Goal: Task Accomplishment & Management: Manage account settings

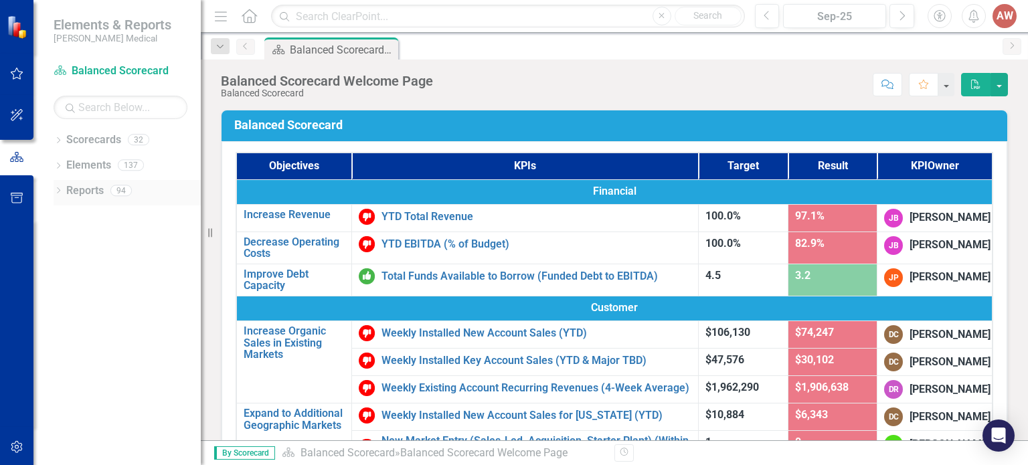
click at [60, 195] on icon "Dropdown" at bounding box center [58, 191] width 9 height 7
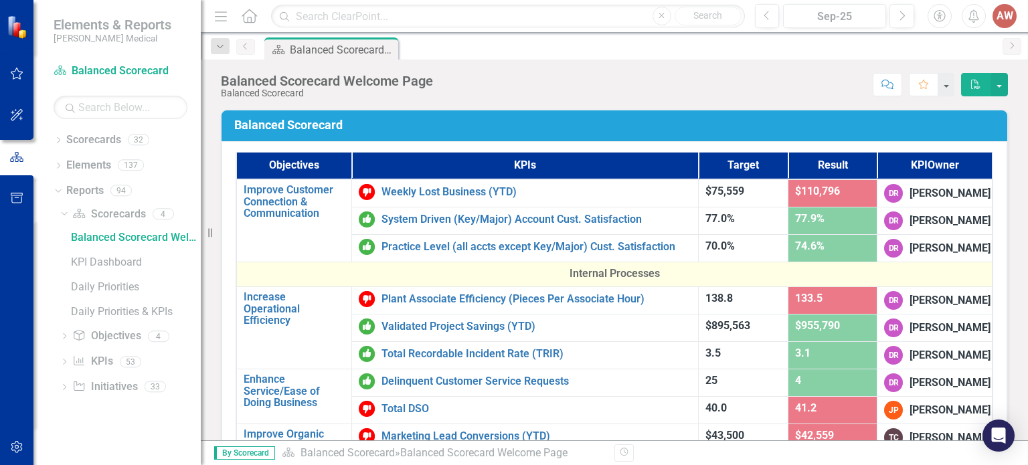
scroll to position [335, 0]
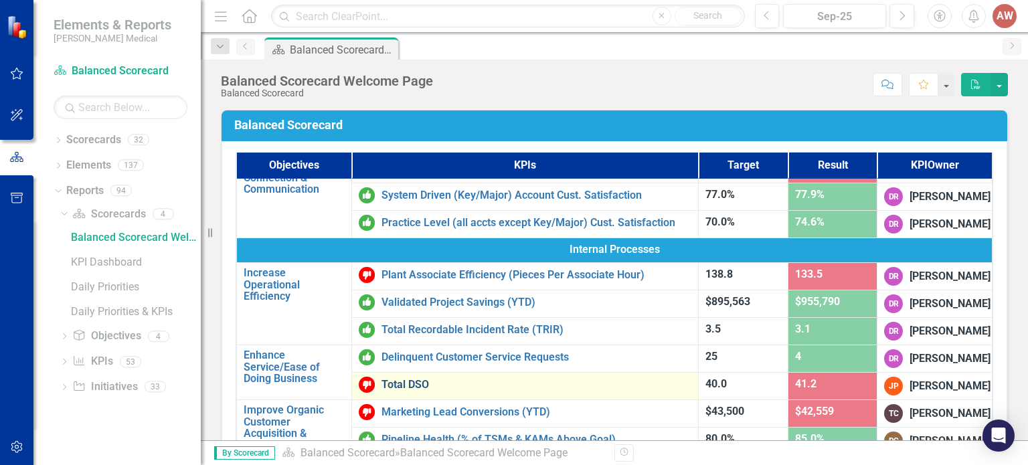
click at [423, 385] on link "Total DSO" at bounding box center [536, 385] width 310 height 12
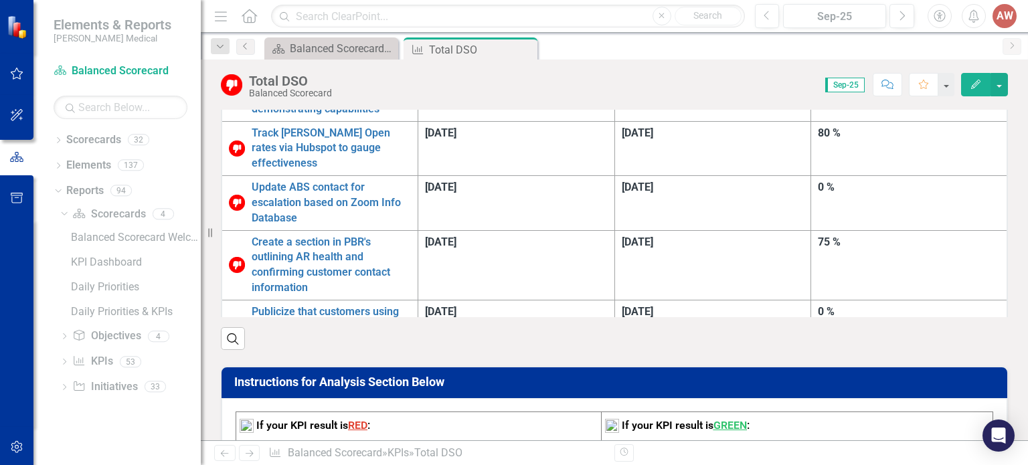
scroll to position [1004, 0]
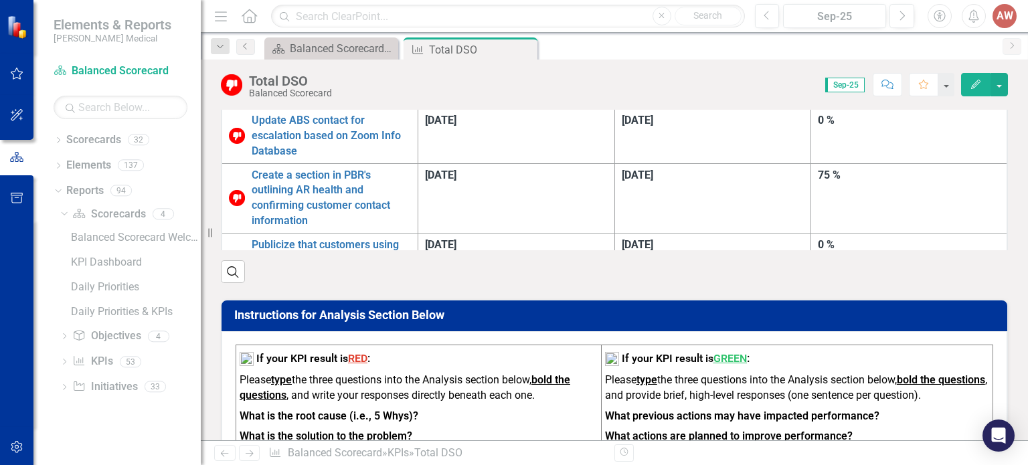
click at [371, 409] on strong "What is the root cause (i.e., 5 Whys)?" at bounding box center [329, 415] width 179 height 13
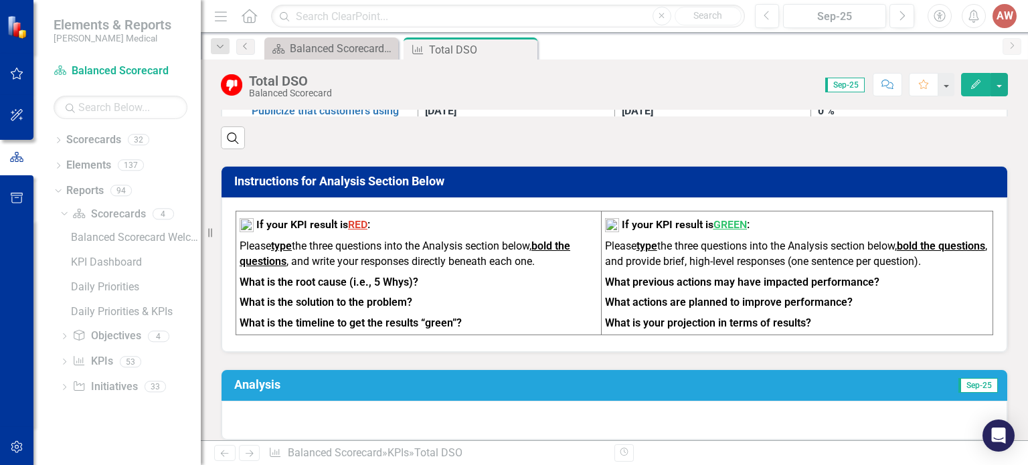
click at [326, 401] on div at bounding box center [613, 420] width 785 height 39
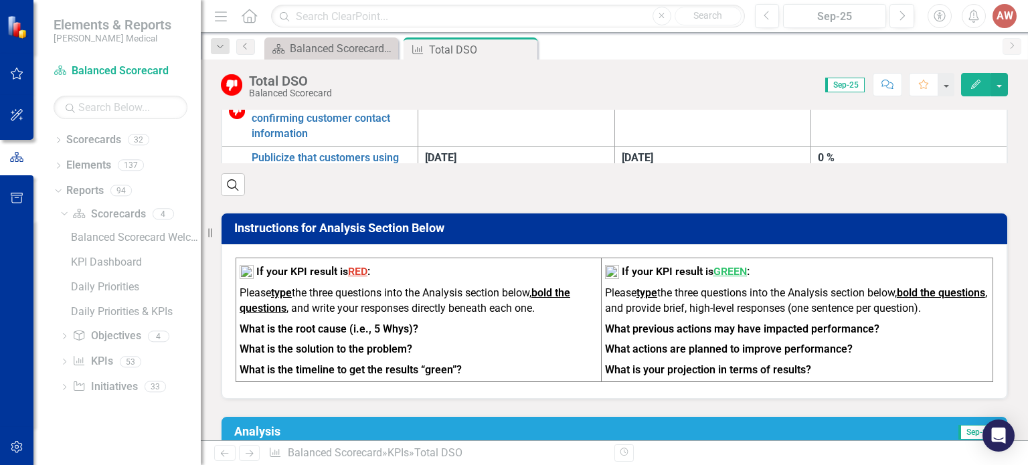
scroll to position [1070, 0]
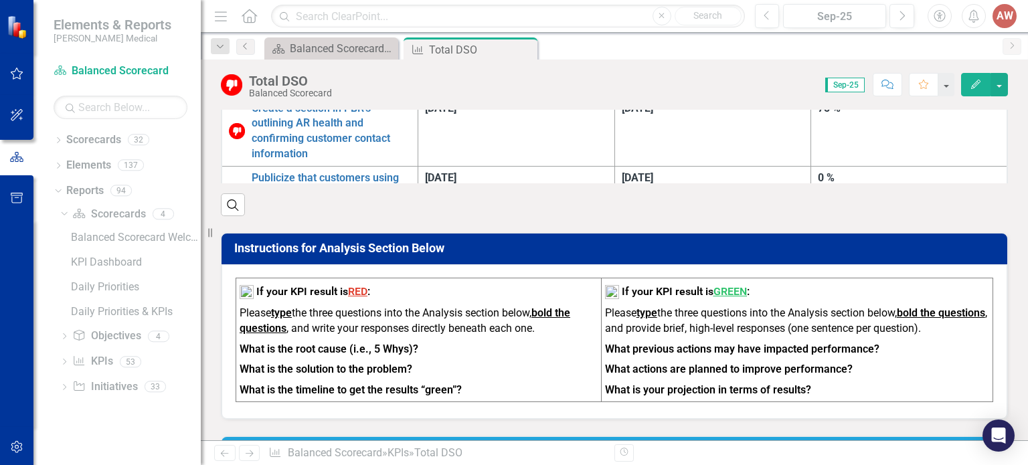
click at [981, 82] on icon "Edit" at bounding box center [975, 84] width 12 height 9
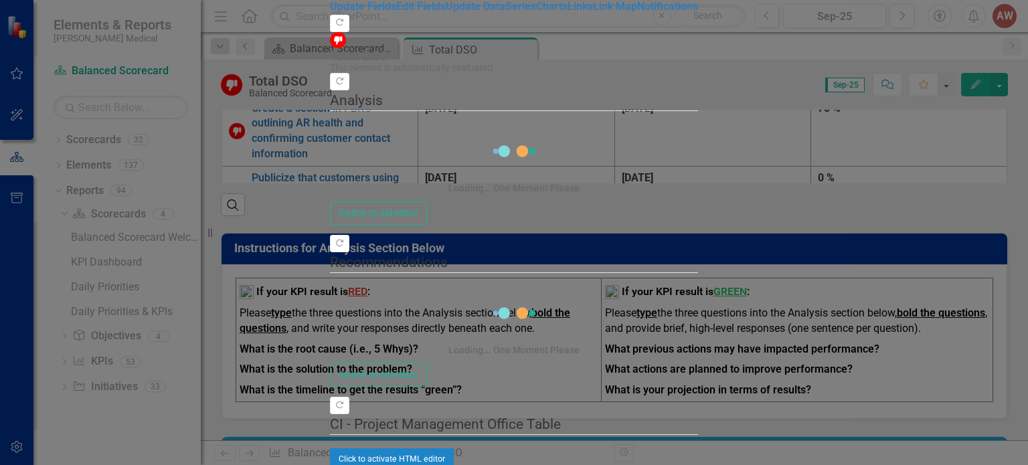
click at [357, 159] on div "Loading... One Moment Please" at bounding box center [514, 162] width 368 height 77
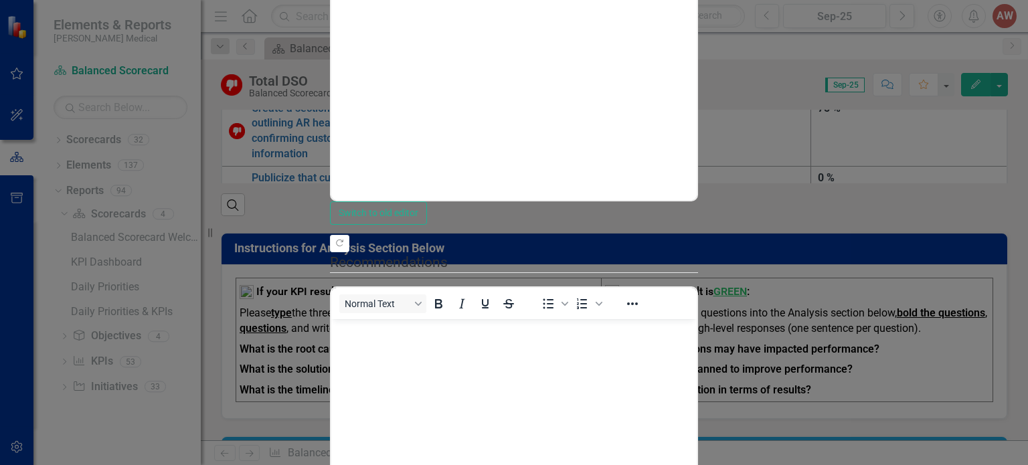
scroll to position [0, 0]
drag, startPoint x: 224, startPoint y: 32, endPoint x: 221, endPoint y: 53, distance: 21.0
click at [330, 53] on form "KPI KPI Total DSO Help Maximize Close Update Fields Edit Fields Update Data Ser…" at bounding box center [514, 232] width 368 height 970
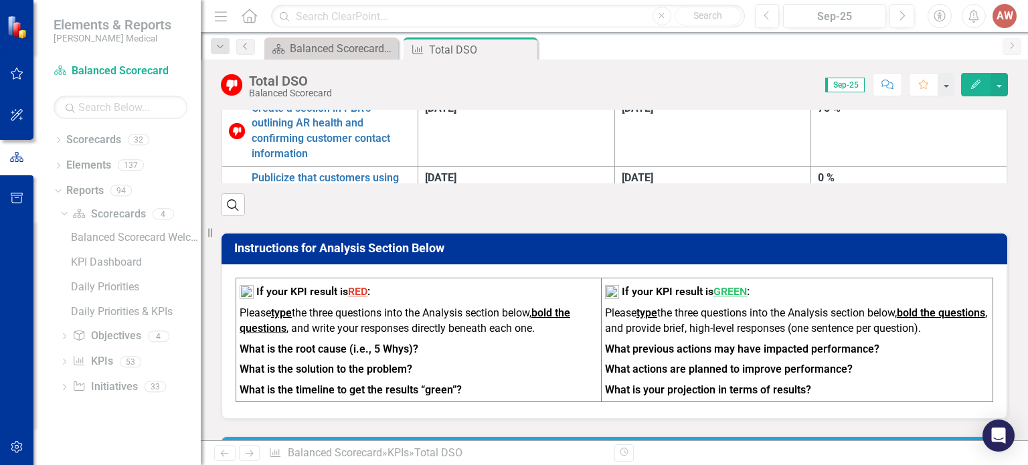
click at [320, 343] on strong "What is the root cause (i.e., 5 Whys)?" at bounding box center [329, 349] width 179 height 13
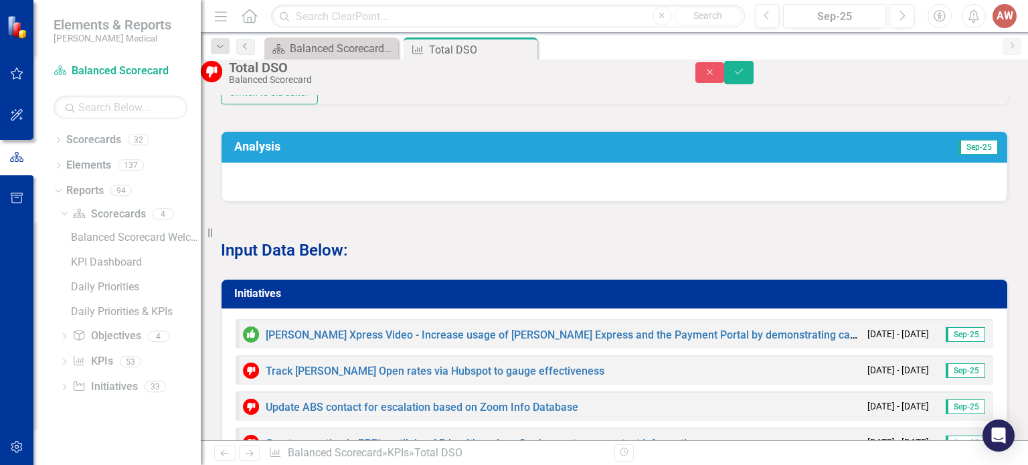
scroll to position [1540, 0]
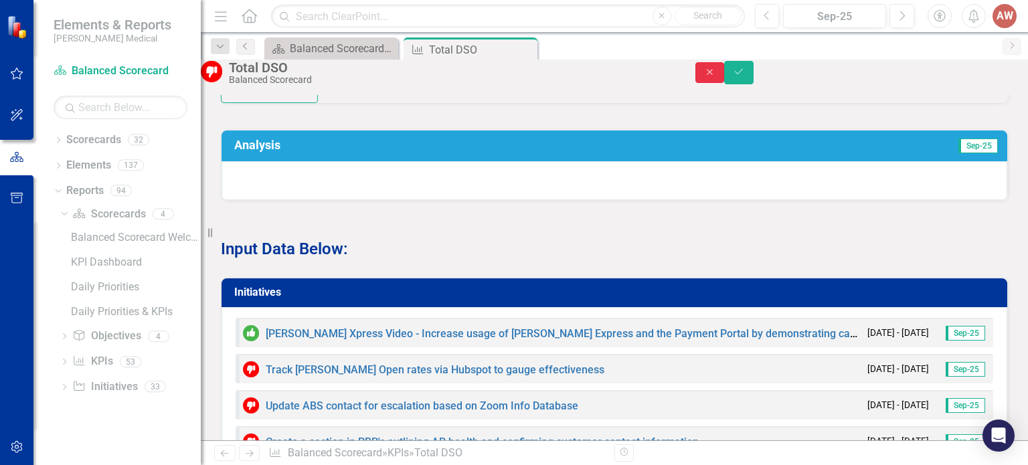
click at [725, 77] on button "Close" at bounding box center [709, 72] width 29 height 21
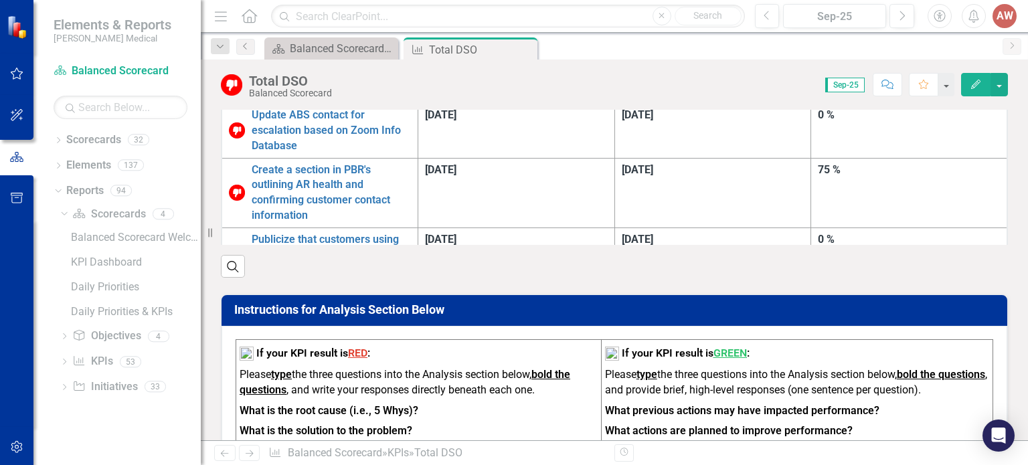
scroll to position [907, 0]
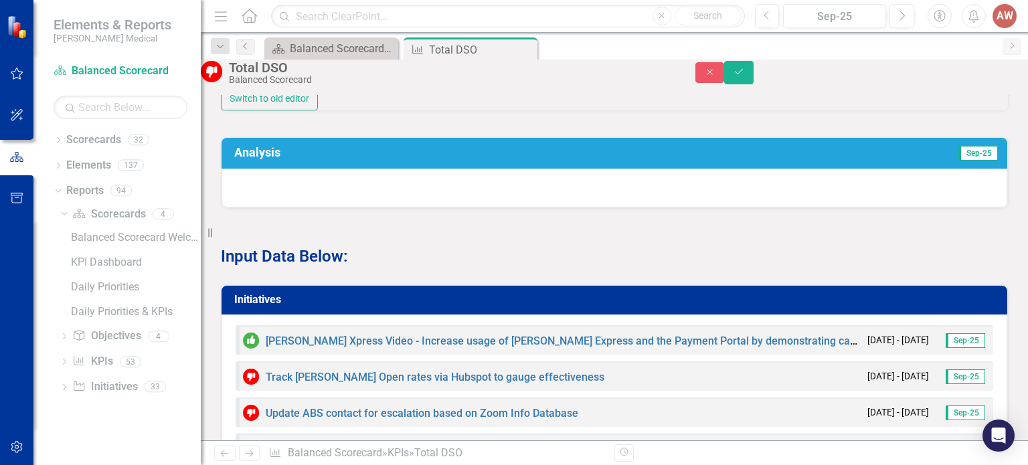
scroll to position [1309, 0]
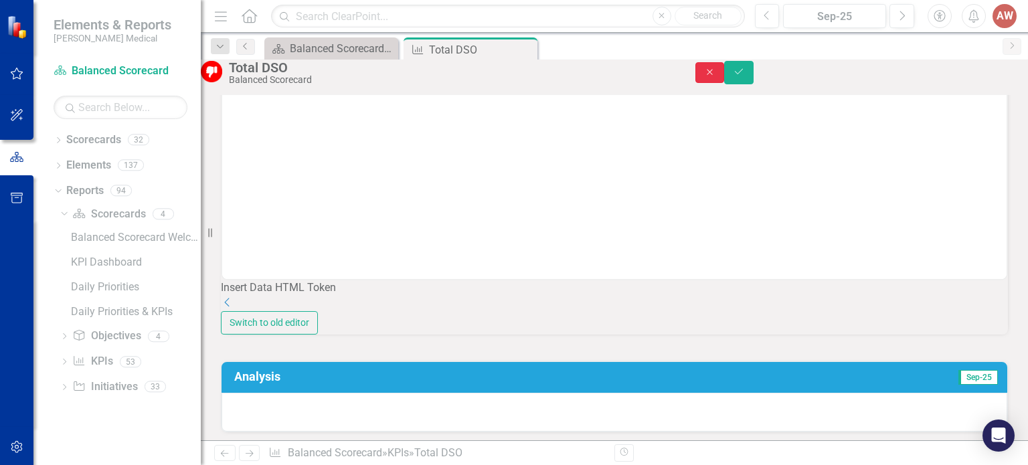
click at [716, 74] on icon "Close" at bounding box center [710, 72] width 12 height 9
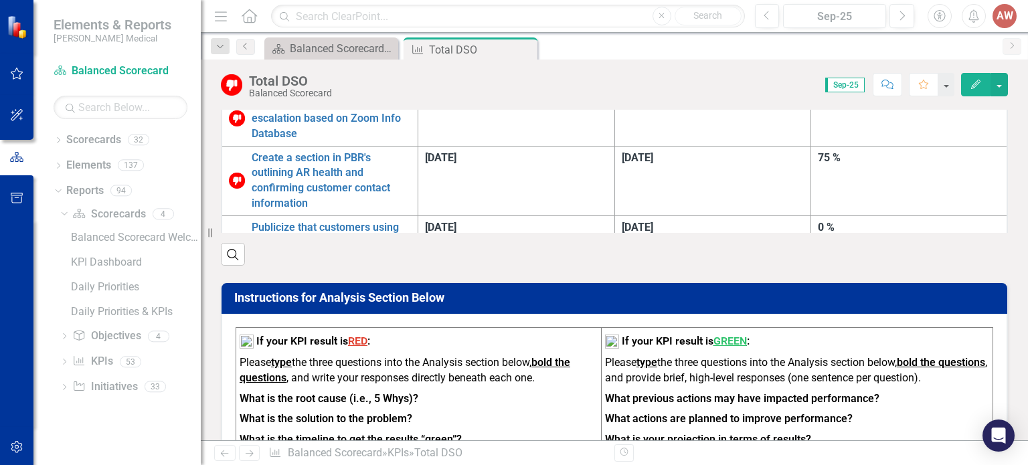
scroll to position [1107, 0]
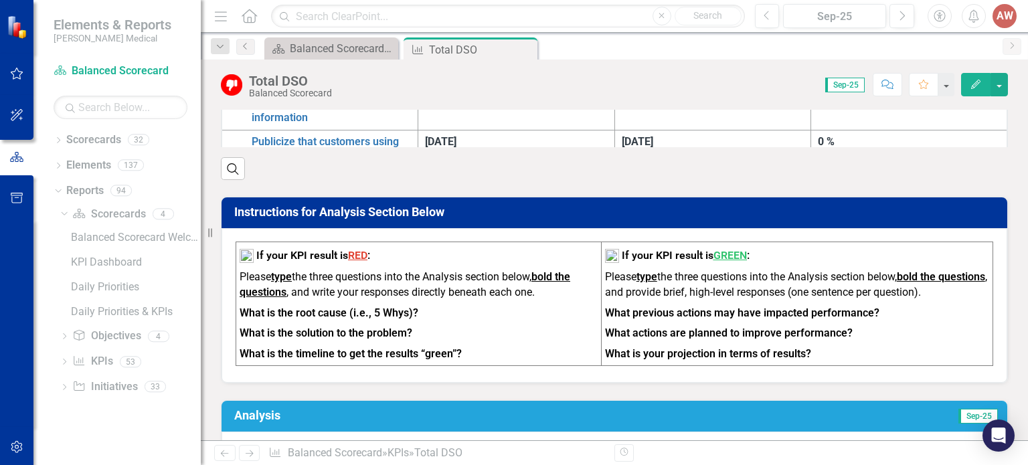
click at [625, 432] on div at bounding box center [613, 451] width 785 height 39
click at [974, 85] on icon "Edit" at bounding box center [975, 84] width 12 height 9
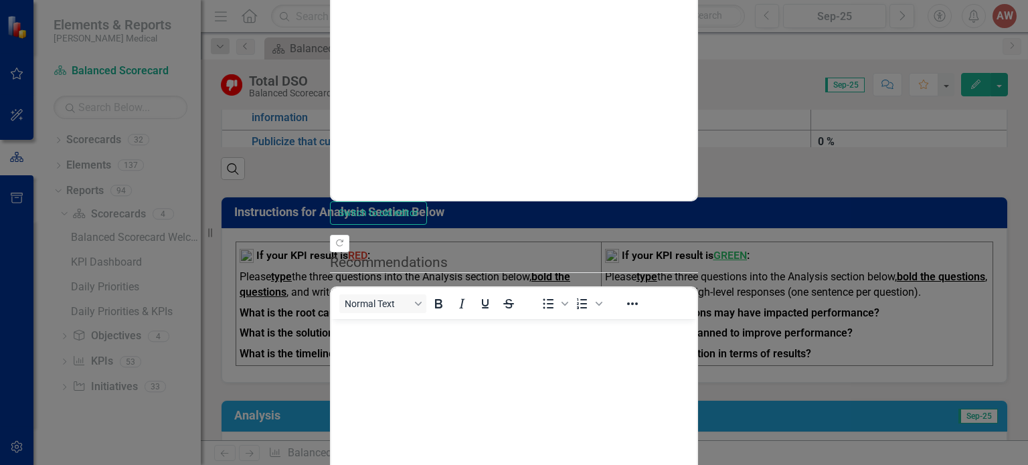
scroll to position [0, 0]
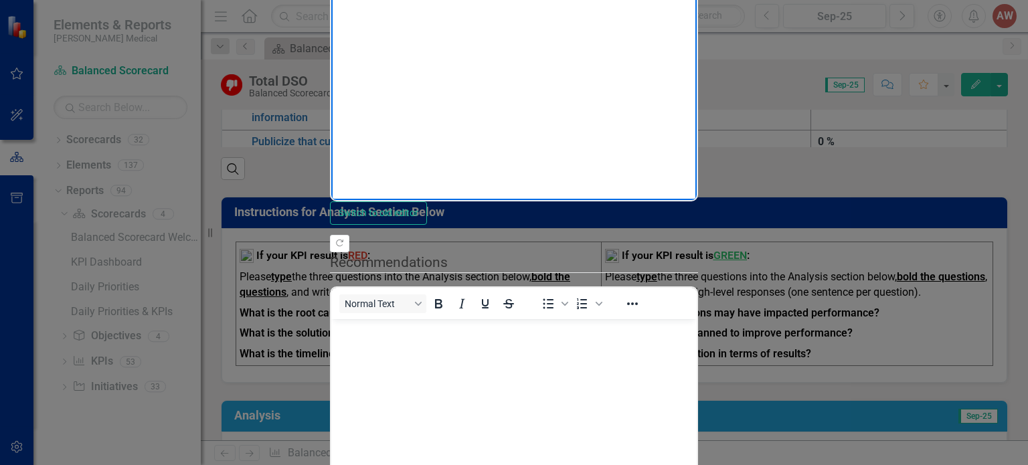
drag, startPoint x: 386, startPoint y: -29, endPoint x: 391, endPoint y: -23, distance: 7.6
drag, startPoint x: 539, startPoint y: -21, endPoint x: 308, endPoint y: -22, distance: 230.1
click at [331, 0] on html "What is the root cause (i.e., 5 Whys)?" at bounding box center [513, 67] width 365 height 201
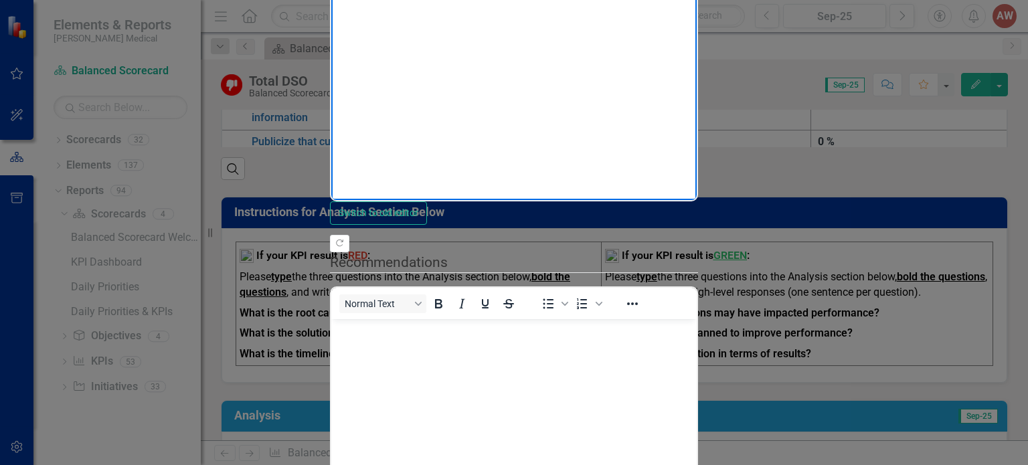
click at [353, 13] on body "What is the root cause (i.e., 5 Whys)?" at bounding box center [513, 67] width 365 height 201
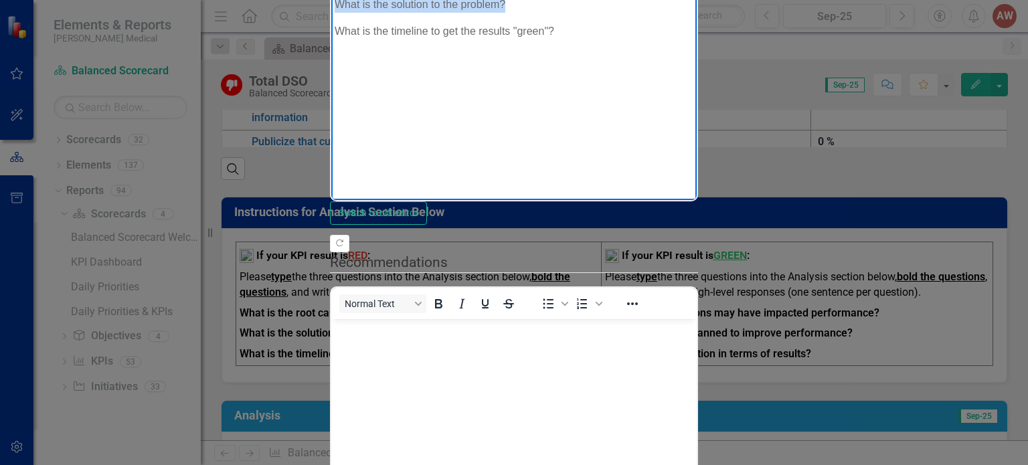
drag, startPoint x: 511, startPoint y: 3, endPoint x: 315, endPoint y: -3, distance: 196.1
click at [331, 0] on html "What is the root cause (i.e., 5 Whys)? What is the solution to the problem? Wha…" at bounding box center [513, 67] width 365 height 201
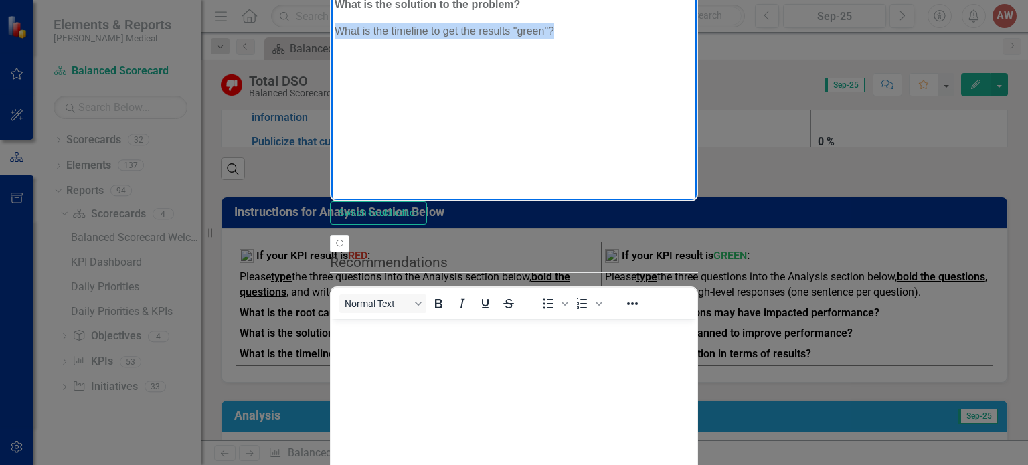
drag, startPoint x: 549, startPoint y: 33, endPoint x: 308, endPoint y: 32, distance: 240.2
click at [331, 32] on html "What is the root cause (i.e., 5 Whys)? What is the solution to the problem? Wha…" at bounding box center [513, 67] width 365 height 201
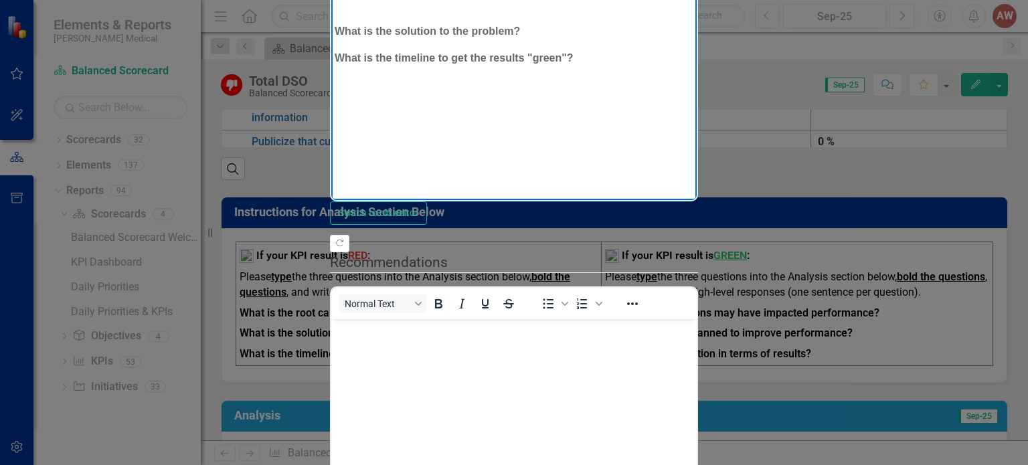
click at [357, 0] on p "﻿" at bounding box center [514, 5] width 359 height 16
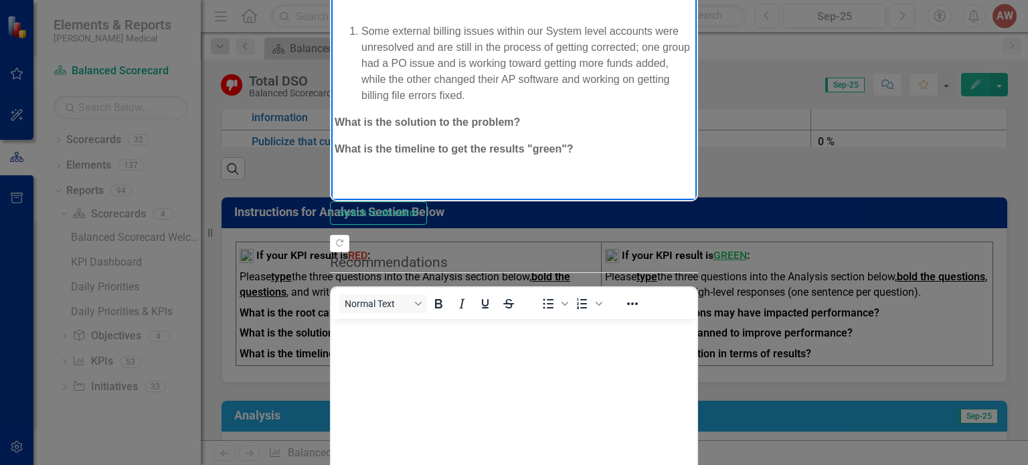
drag, startPoint x: 359, startPoint y: 25, endPoint x: 367, endPoint y: 25, distance: 8.0
click at [361, 24] on li "Some external billing issues within our System level accounts were unresolved a…" at bounding box center [527, 64] width 332 height 80
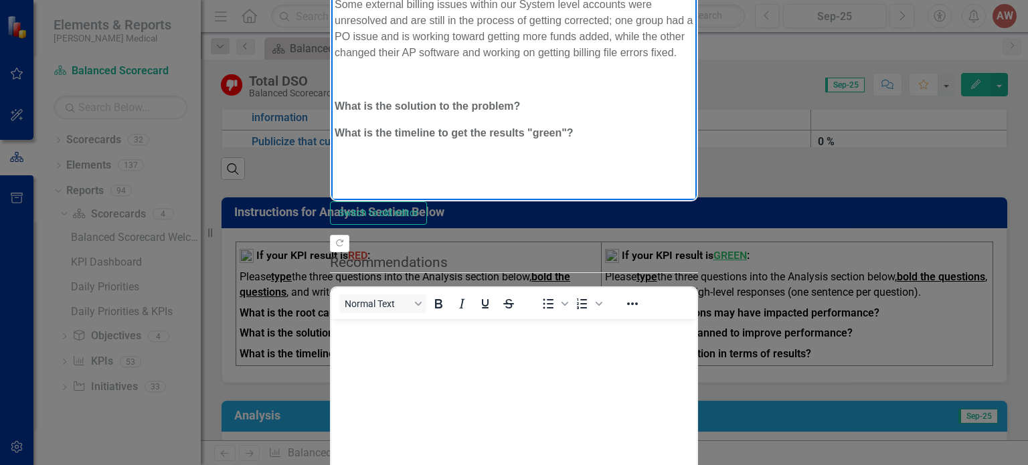
click at [335, 99] on p "What is the solution to the problem?" at bounding box center [514, 107] width 359 height 16
click at [348, 101] on strong "2. What is the solution to the problem?" at bounding box center [433, 106] width 197 height 11
click at [332, 89] on body "What is the root cause (i.e., 5 Whys)? Some external billing issues within our …" at bounding box center [513, 67] width 365 height 201
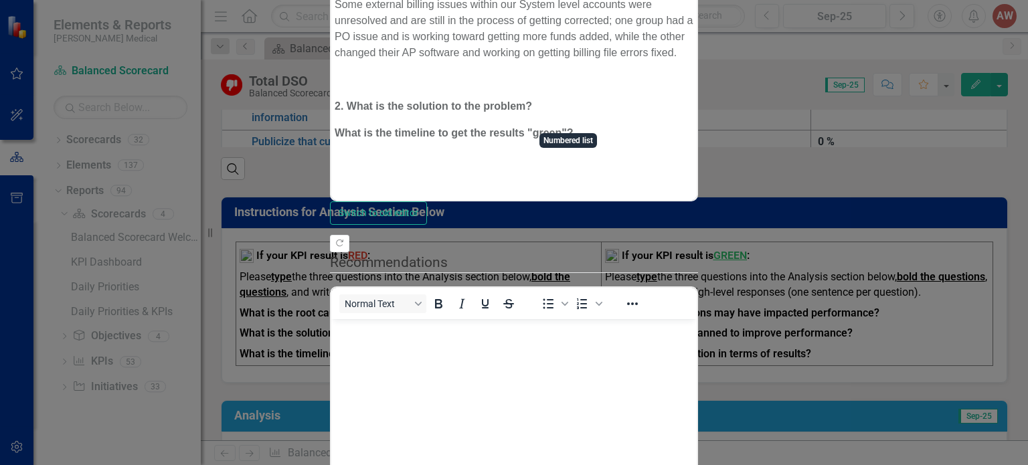
click at [347, 101] on strong "2. What is the solution to the problem?" at bounding box center [433, 106] width 197 height 11
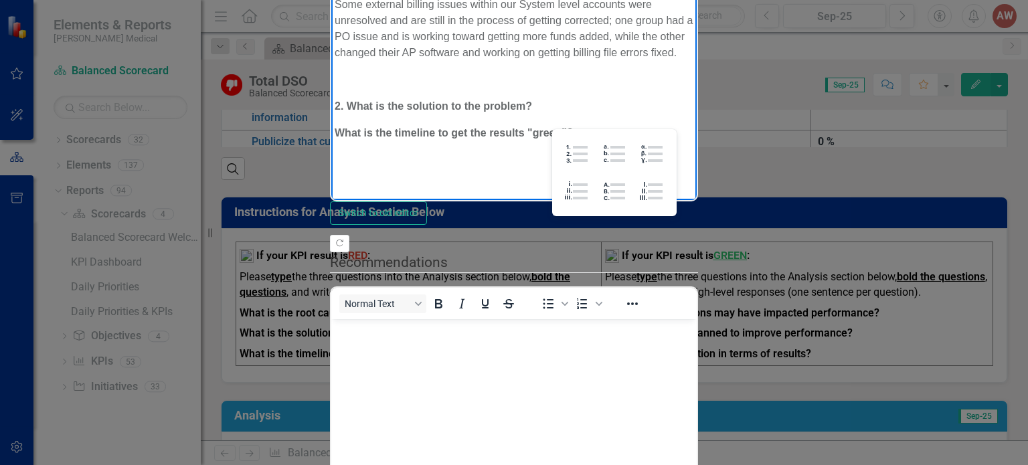
click at [437, 0] on body "What is the root cause (i.e., 5 Whys)? Some external billing issues within our …" at bounding box center [513, 67] width 365 height 201
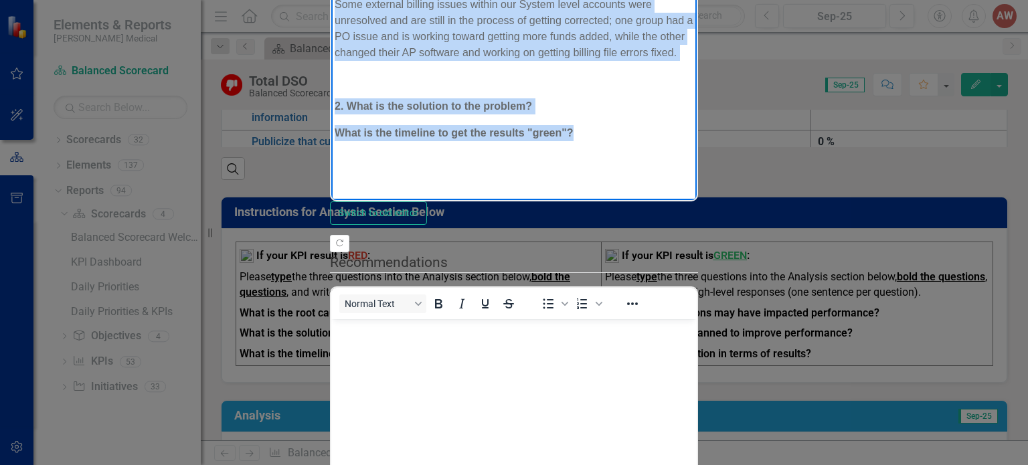
drag, startPoint x: 343, startPoint y: -18, endPoint x: 613, endPoint y: 130, distance: 307.8
click at [613, 130] on body "What is the root cause (i.e., 5 Whys)? Some external billing issues within our …" at bounding box center [513, 67] width 365 height 201
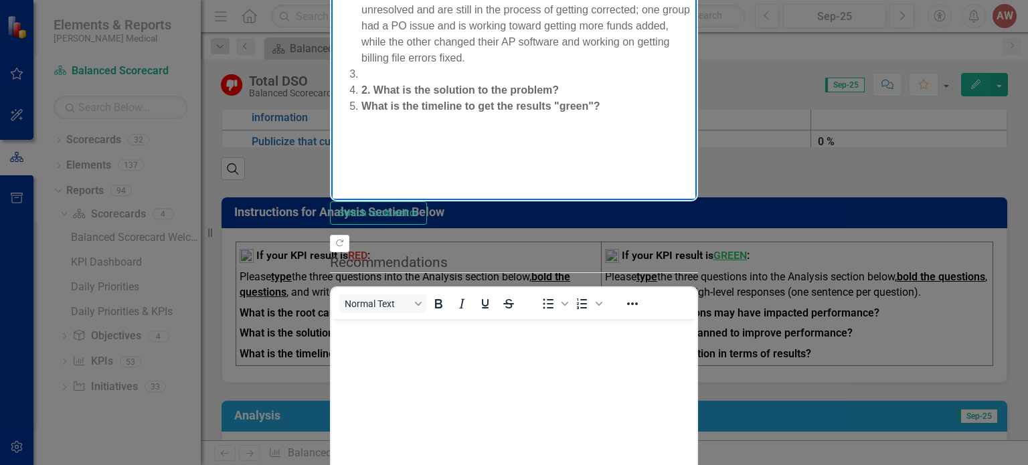
click at [364, 0] on li "Some external billing issues within our System level accounts were unresolved a…" at bounding box center [527, 27] width 332 height 80
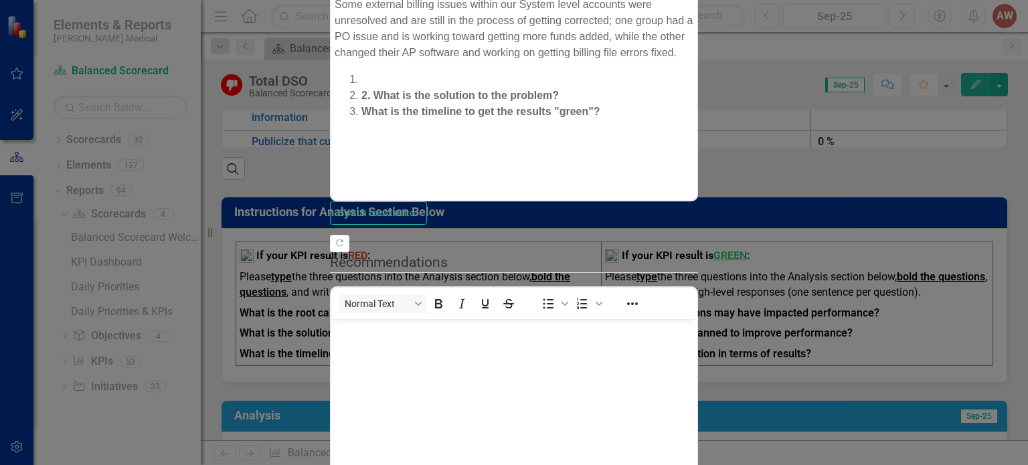
click at [337, 5] on p "Some external billing issues within our System level accounts were unresolved a…" at bounding box center [514, 29] width 359 height 64
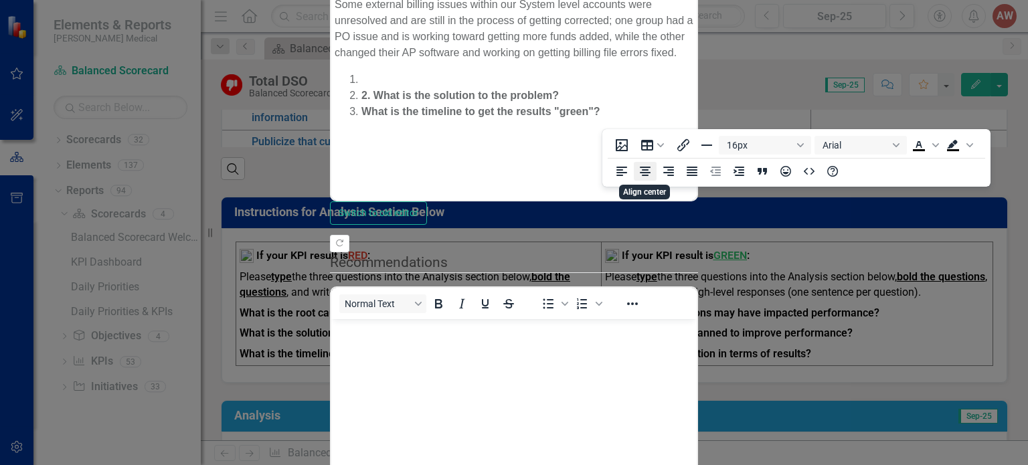
click at [636, 166] on button "Align center" at bounding box center [645, 171] width 23 height 19
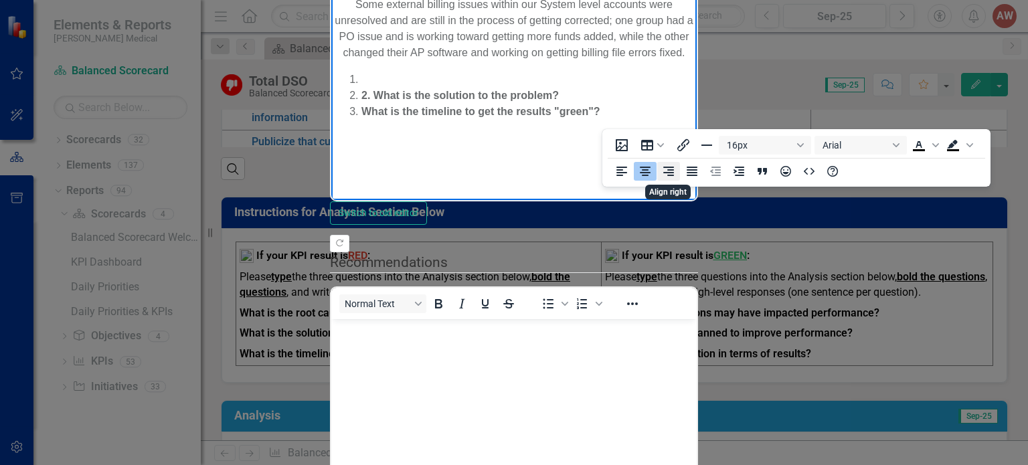
click at [669, 164] on icon "Align right" at bounding box center [668, 171] width 16 height 16
click at [343, 19] on p "Some external billing issues within our System level accounts were unresolved a…" at bounding box center [514, 29] width 359 height 64
click at [670, 175] on icon "Align right" at bounding box center [668, 171] width 11 height 9
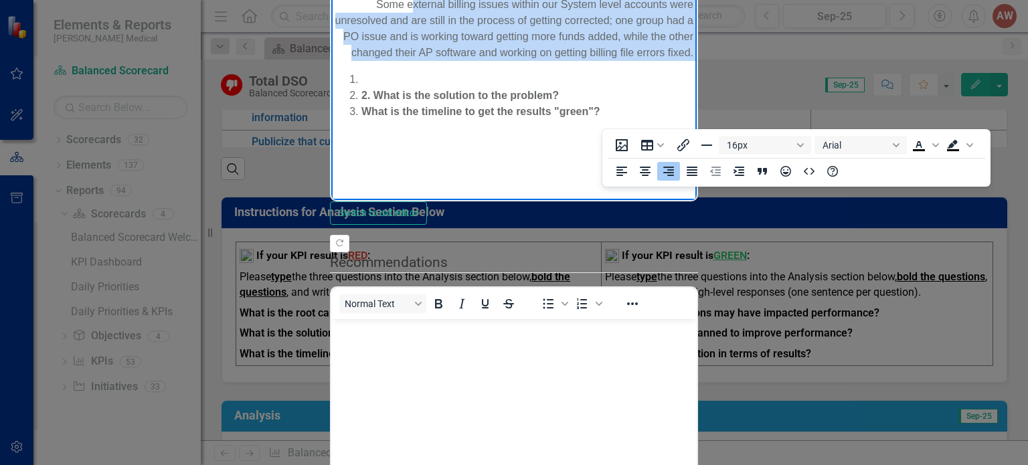
drag, startPoint x: 358, startPoint y: 4, endPoint x: 541, endPoint y: 50, distance: 188.9
click at [541, 50] on body "What is the root cause (i.e., 5 Whys)? Some external billing issues within our …" at bounding box center [513, 67] width 365 height 201
click at [650, 175] on icon "Align center" at bounding box center [645, 171] width 16 height 16
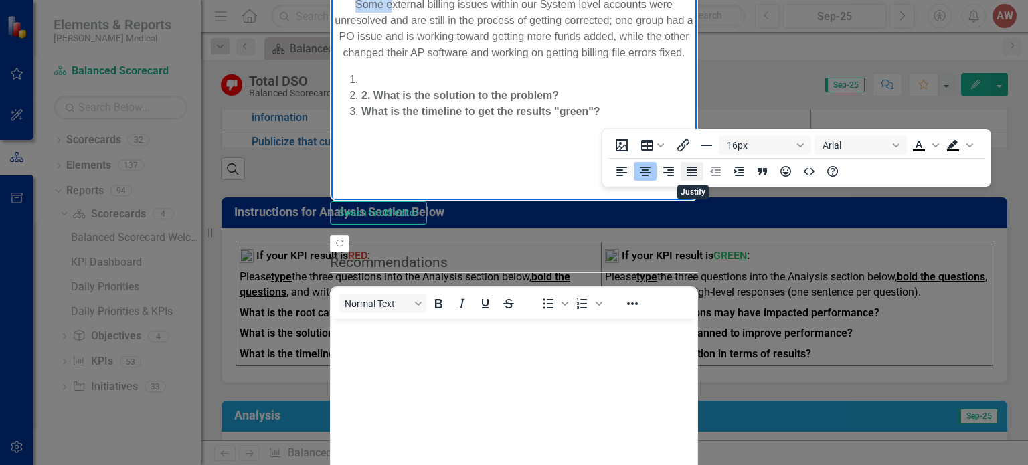
click at [694, 170] on icon "Justify" at bounding box center [691, 171] width 11 height 9
click at [664, 173] on icon "Align right" at bounding box center [668, 171] width 11 height 9
click at [615, 173] on icon "Align left" at bounding box center [621, 171] width 16 height 16
click at [421, 45] on p "Some external billing issues within our System level accounts were unresolved a…" at bounding box center [514, 29] width 359 height 64
drag, startPoint x: 397, startPoint y: 38, endPoint x: 356, endPoint y: 6, distance: 51.9
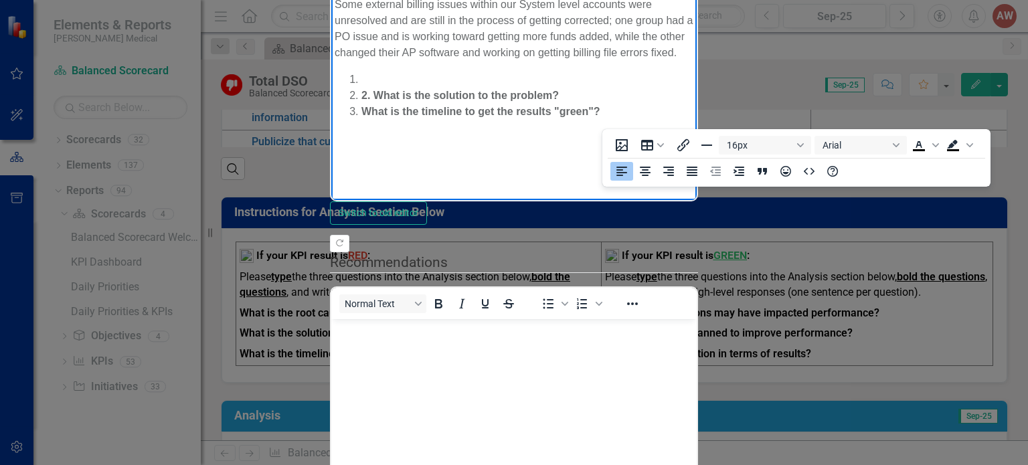
click at [356, 6] on p "Some external billing issues within our System level accounts were unresolved a…" at bounding box center [514, 29] width 359 height 64
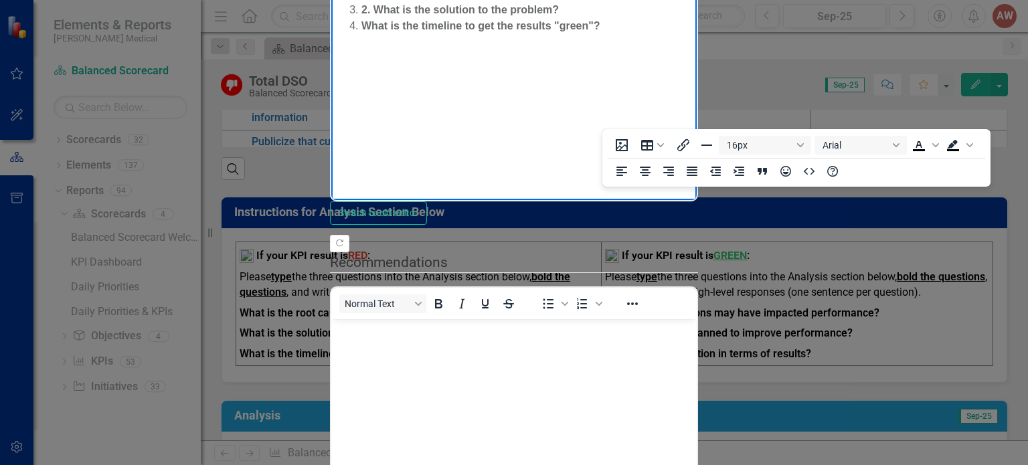
click at [361, 11] on strong "2. What is the solution to the problem?" at bounding box center [459, 10] width 197 height 11
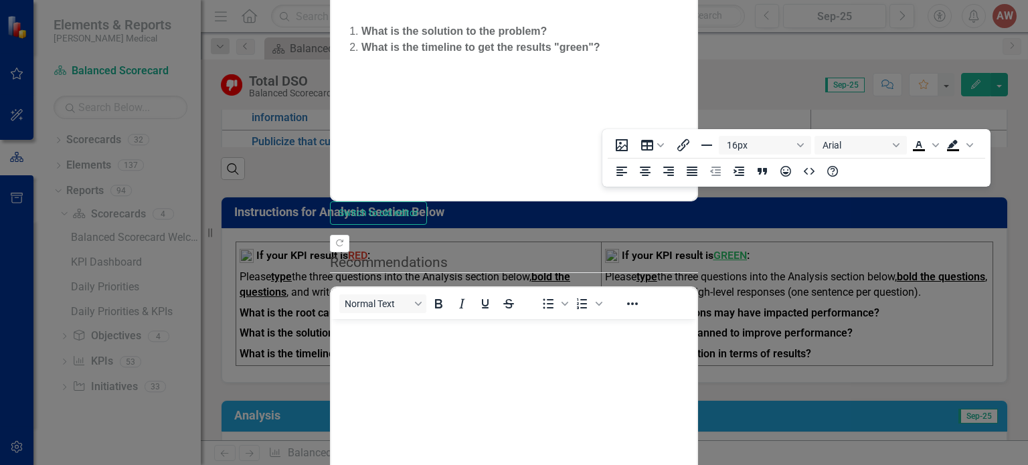
click at [355, 0] on p "Rich Text Area. Press ALT-0 for help." at bounding box center [514, 5] width 359 height 16
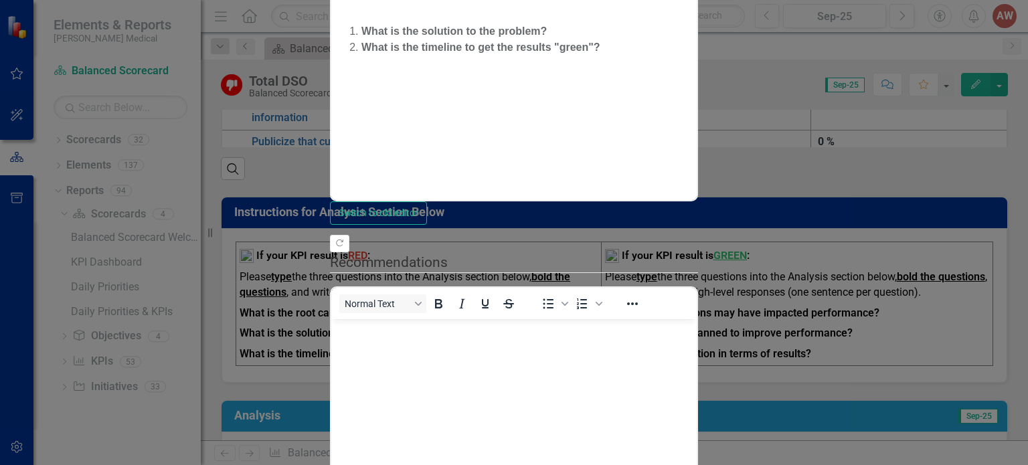
click at [389, 0] on p "Rich Text Area. Press ALT-0 for help." at bounding box center [514, 5] width 359 height 16
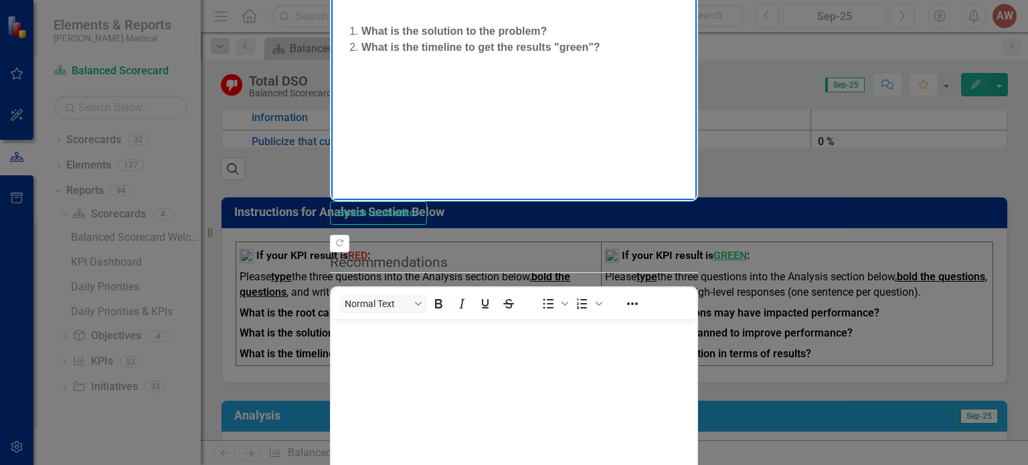
click at [361, 33] on li "﻿ What is the solution to the problem?" at bounding box center [527, 32] width 332 height 16
click at [359, 0] on p "Rich Text Area. Press ALT-0 for help." at bounding box center [514, 5] width 359 height 16
click at [367, 0] on body "What is the root cause (i.e., 5 Whys)? ﻿ What is the solution to the problem? W…" at bounding box center [513, 67] width 365 height 201
click at [342, 0] on body "What is the root cause (i.e., 5 Whys)? ﻿ What is the solution to the problem? W…" at bounding box center [513, 67] width 365 height 201
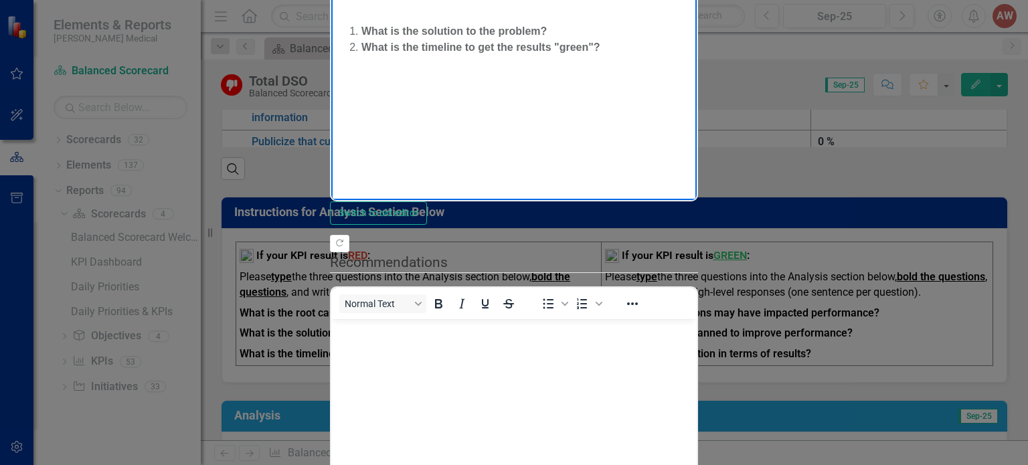
click at [379, 0] on p "Rich Text Area. Press ALT-0 for help." at bounding box center [514, 5] width 359 height 16
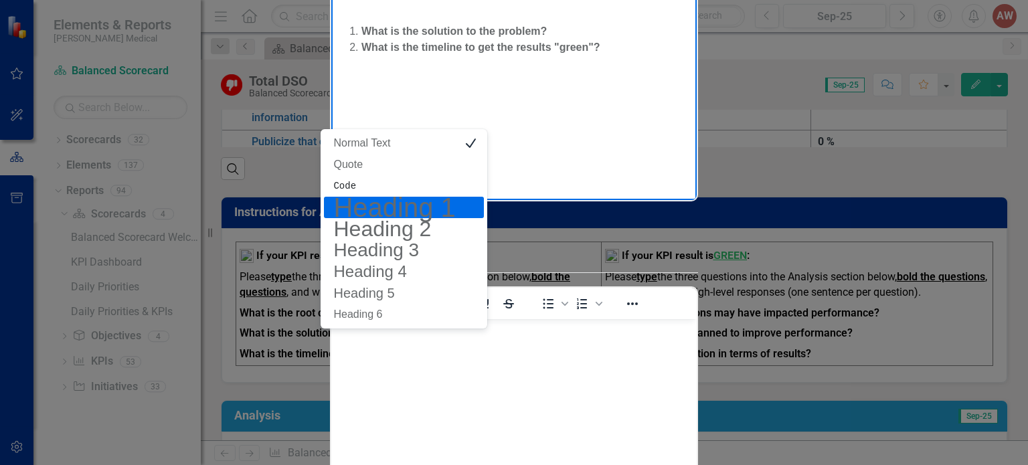
click at [617, 14] on body "What is the root cause (i.e., 5 Whys)? ﻿ What is the solution to the problem? W…" at bounding box center [513, 67] width 365 height 201
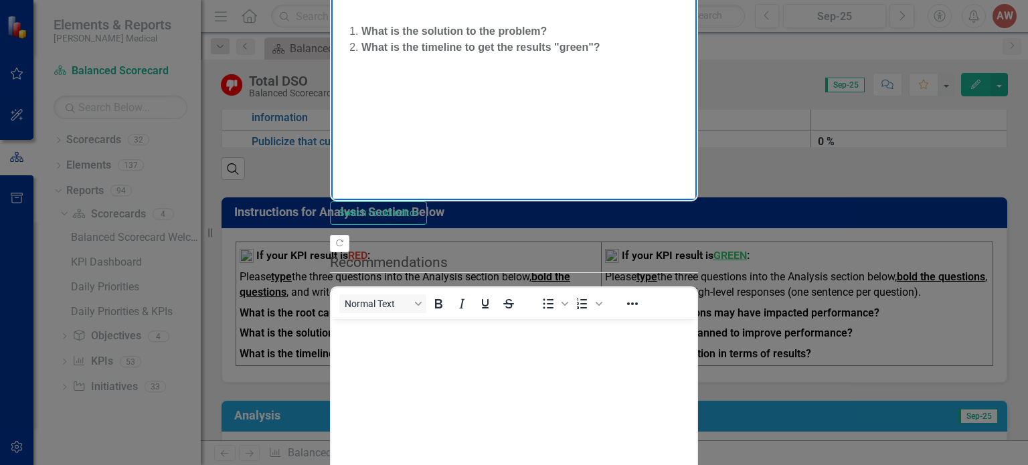
click at [375, 1] on p "Rich Text Area. Press ALT-0 for help." at bounding box center [514, 5] width 359 height 16
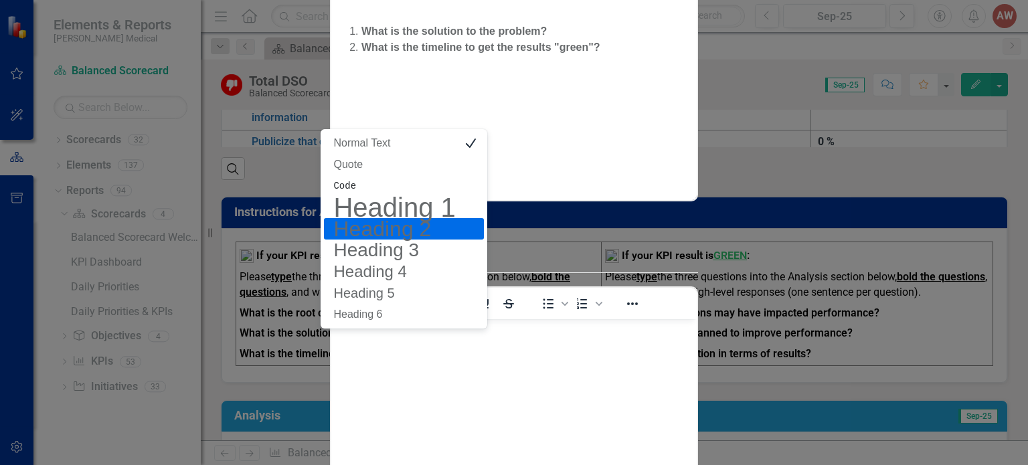
click at [643, 3] on p "Rich Text Area. Press ALT-0 for help." at bounding box center [514, 5] width 359 height 16
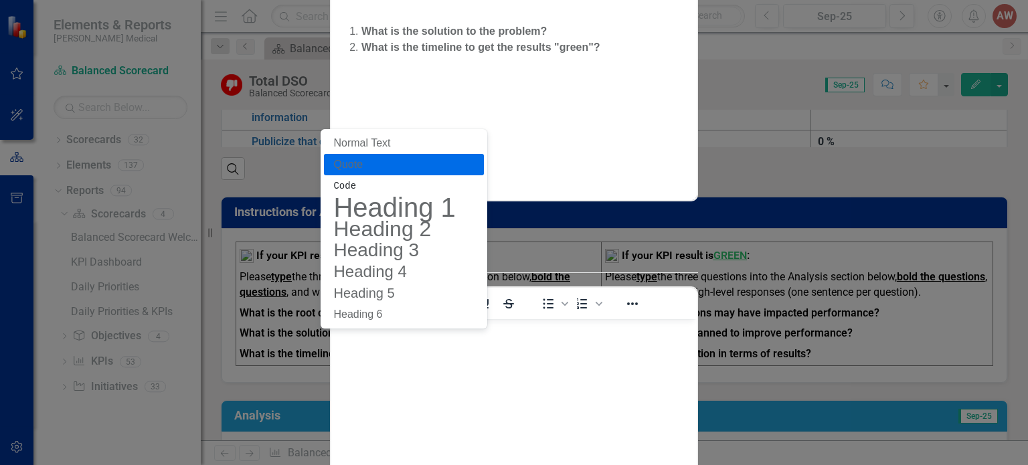
click at [646, 7] on p "Rich Text Area. Press ALT-0 for help." at bounding box center [514, 5] width 359 height 16
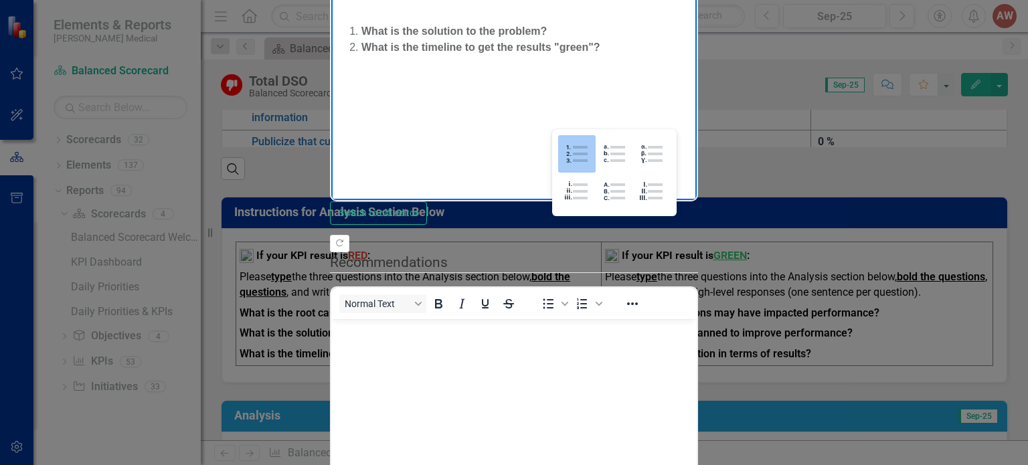
click at [696, 0] on body "What is the root cause (i.e., 5 Whys)? ﻿ What is the solution to the problem? W…" at bounding box center [513, 67] width 365 height 201
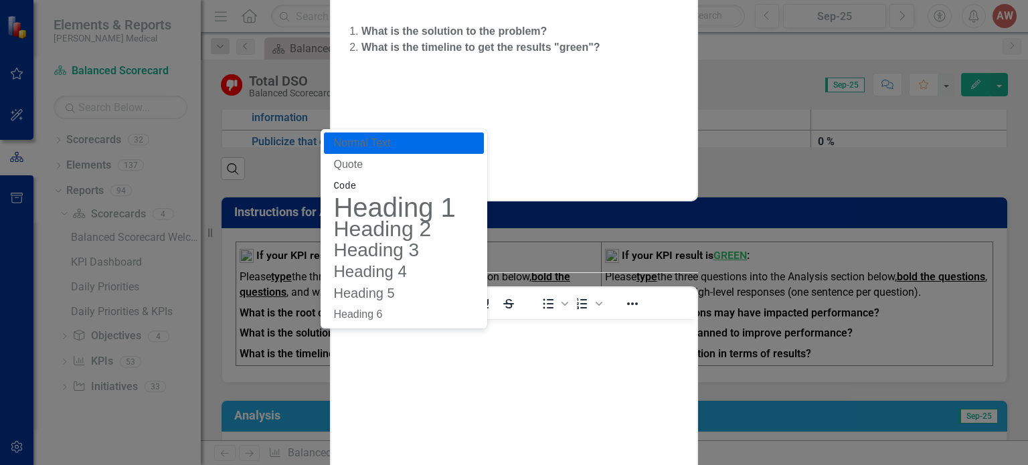
click at [372, 148] on p "Normal Text" at bounding box center [394, 143] width 124 height 16
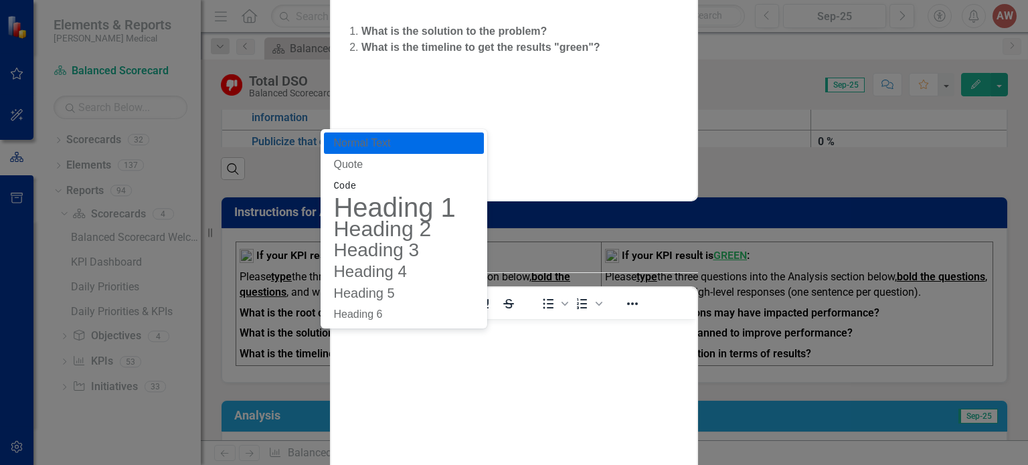
click at [367, 145] on p "Normal Text" at bounding box center [394, 143] width 124 height 16
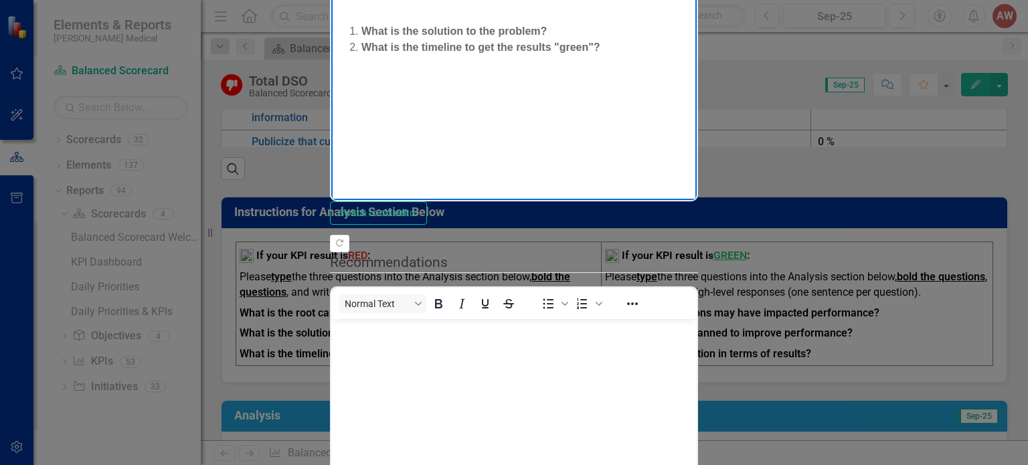
click at [533, 0] on body "What is the root cause (i.e., 5 Whys)? ﻿ What is the solution to the problem? W…" at bounding box center [513, 67] width 365 height 201
drag, startPoint x: 399, startPoint y: 64, endPoint x: 352, endPoint y: -27, distance: 102.3
click at [352, 0] on body "What is the root cause (i.e., 5 Whys)? ﻿ What is the solution to the problem? W…" at bounding box center [513, 67] width 365 height 201
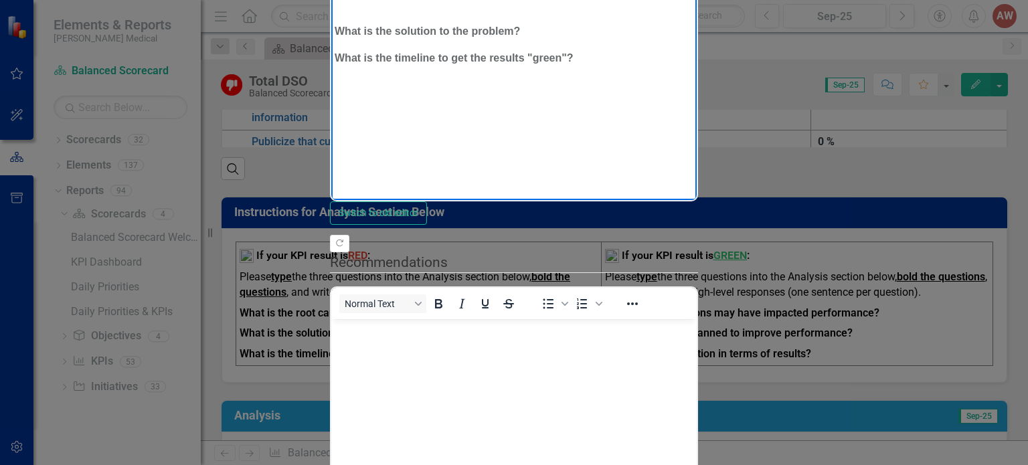
click at [584, 2] on p "Rich Text Area. Press ALT-0 for help." at bounding box center [514, 5] width 359 height 16
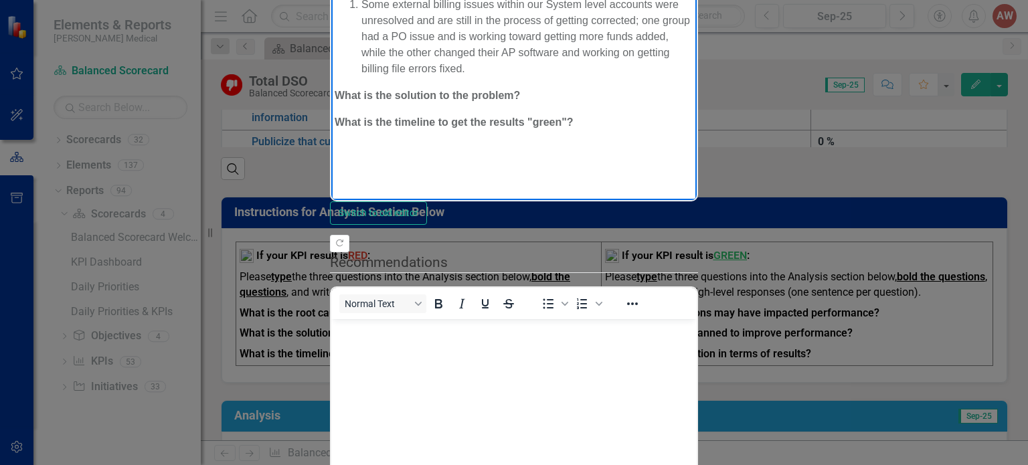
click at [367, 3] on li "Some external billing issues within our System level accounts were unresolved a…" at bounding box center [527, 37] width 332 height 80
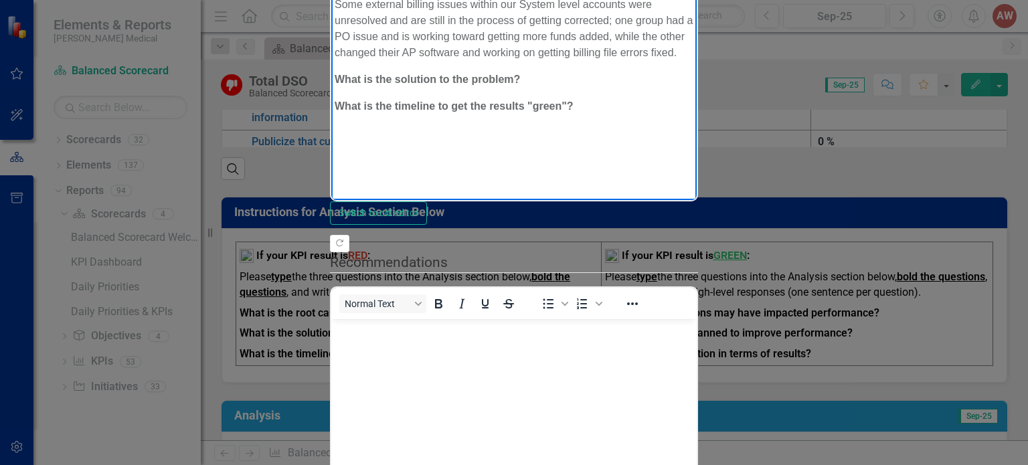
click at [527, 72] on p "﻿ What is the solution to the problem?" at bounding box center [514, 80] width 359 height 16
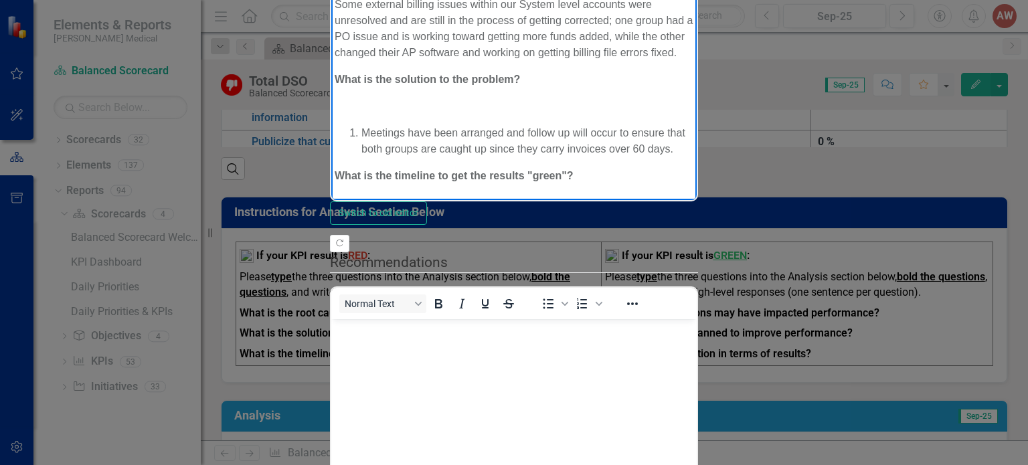
click at [361, 126] on li "Meetings have been arranged and follow up will occur to ensure that both groups…" at bounding box center [527, 142] width 332 height 32
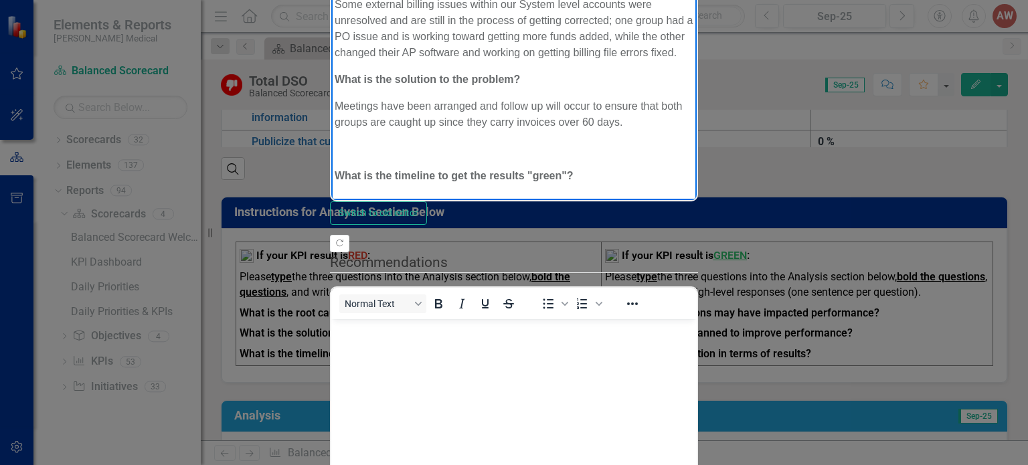
click at [464, 142] on p "﻿" at bounding box center [514, 150] width 359 height 16
click at [402, 30] on p "Some external billing issues within our System level accounts were unresolved a…" at bounding box center [514, 29] width 359 height 64
click at [496, 142] on p "Rich Text Area. Press ALT-0 for help." at bounding box center [514, 150] width 359 height 16
click at [442, 72] on p "﻿ What is the solution to the problem?" at bounding box center [514, 80] width 359 height 16
click at [375, 142] on p "Rich Text Area. Press ALT-0 for help." at bounding box center [514, 150] width 359 height 16
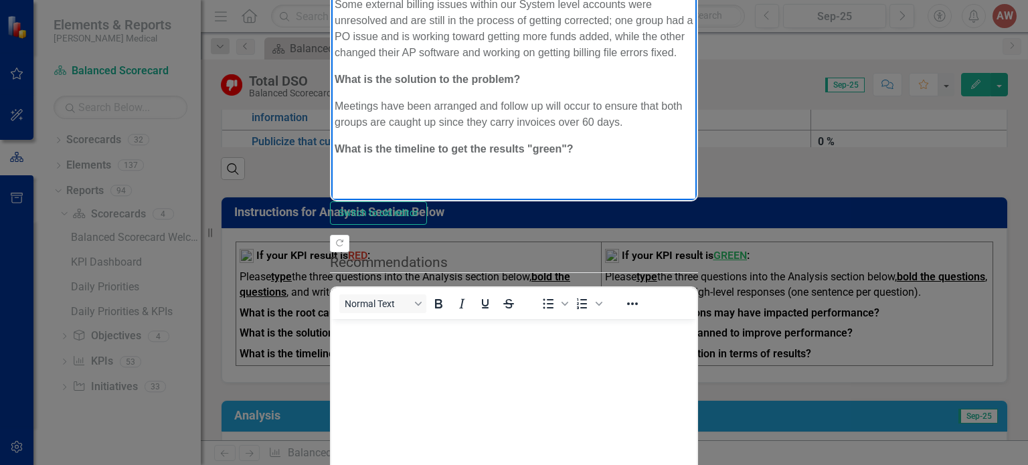
click at [599, 142] on p "What is the timeline to get the results "green"?" at bounding box center [514, 150] width 359 height 16
click at [363, 195] on li "Results are still expected to be green by the end of next month." at bounding box center [527, 203] width 332 height 16
click at [693, 99] on p "Meetings have been arranged and follow up will occur to ensure that both groups…" at bounding box center [514, 115] width 359 height 32
click at [693, 169] on p "Results are still expected to be green by the end of next month." at bounding box center [514, 177] width 359 height 16
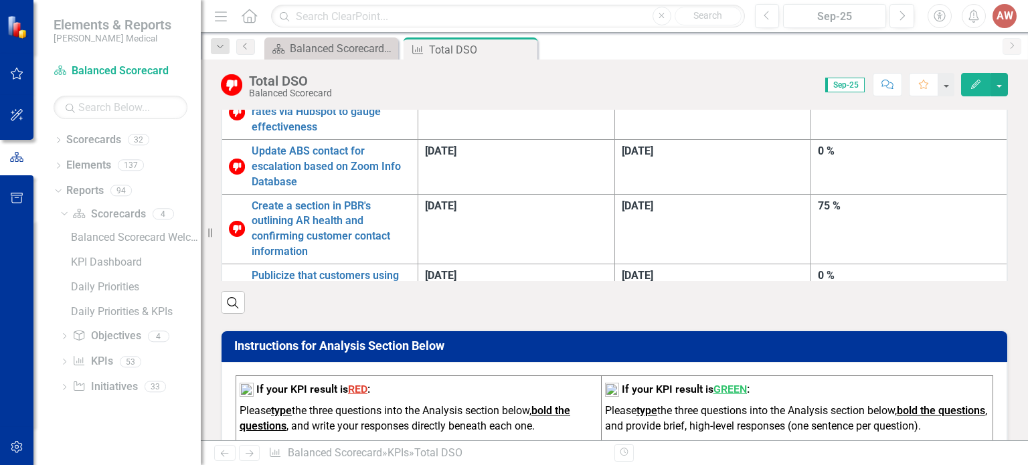
scroll to position [1040, 0]
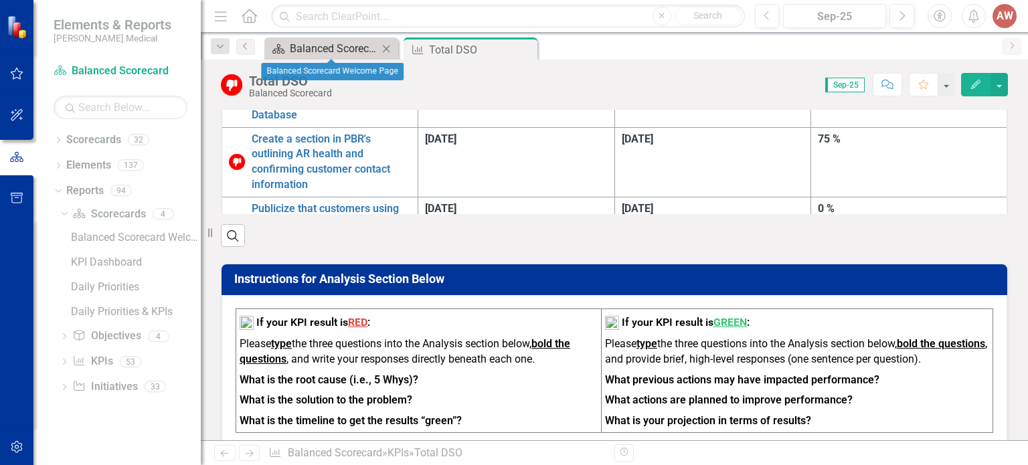
click at [373, 47] on div "Balanced Scorecard Welcome Page" at bounding box center [334, 48] width 88 height 17
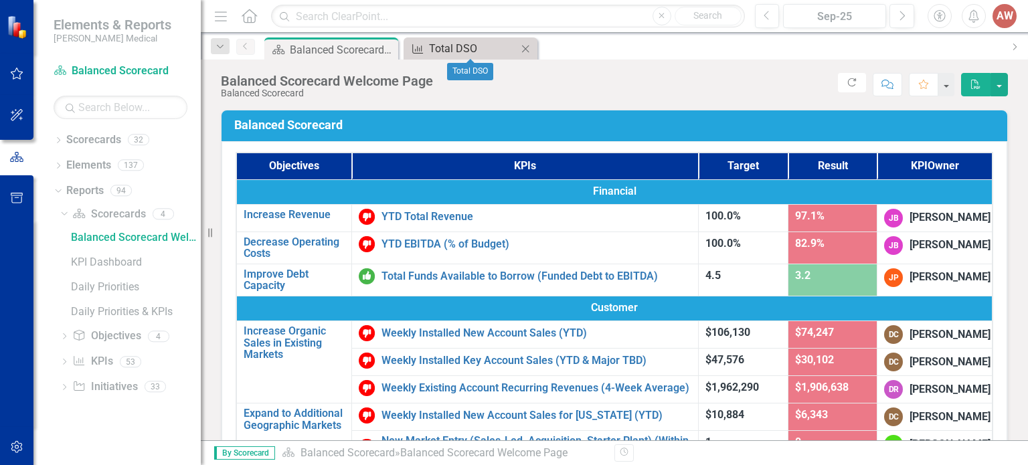
click at [442, 53] on div "Total DSO" at bounding box center [473, 48] width 88 height 17
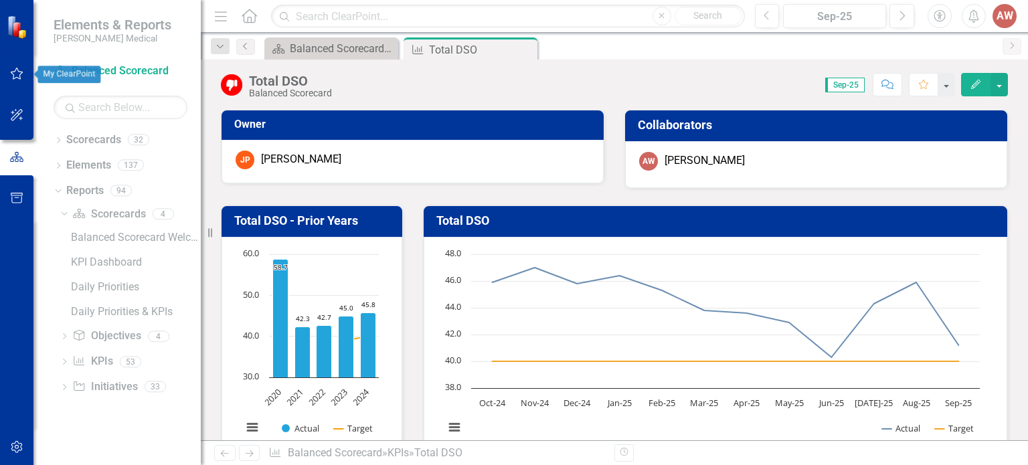
click at [13, 80] on button "button" at bounding box center [17, 74] width 30 height 28
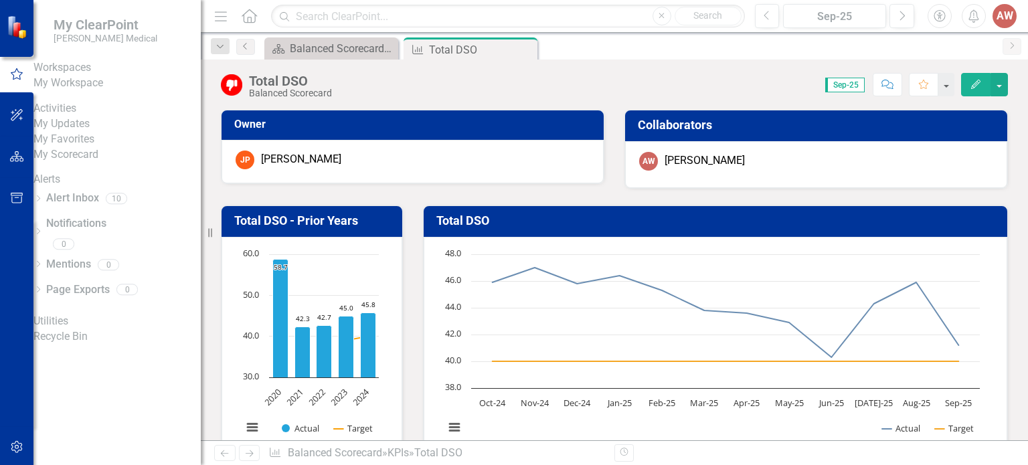
click at [82, 91] on link "My Workspace" at bounding box center [116, 83] width 167 height 15
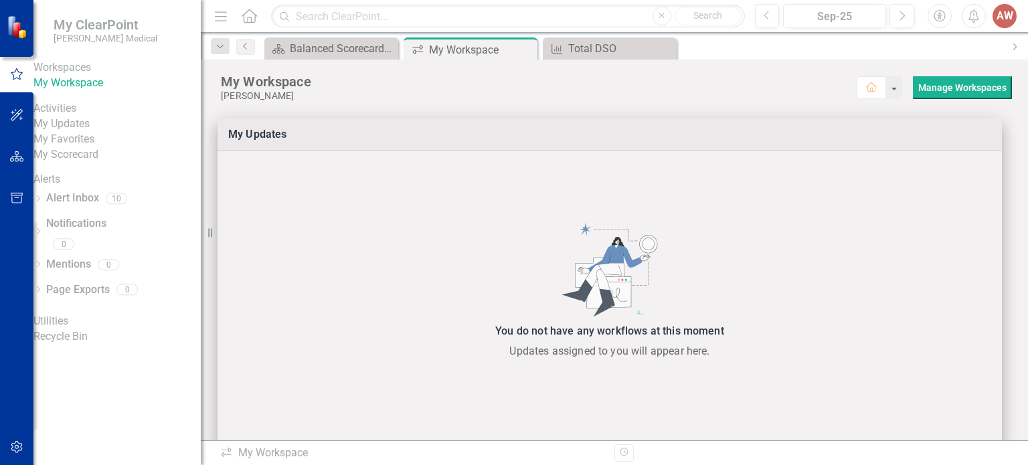
click at [84, 163] on link "My Scorecard" at bounding box center [116, 154] width 167 height 15
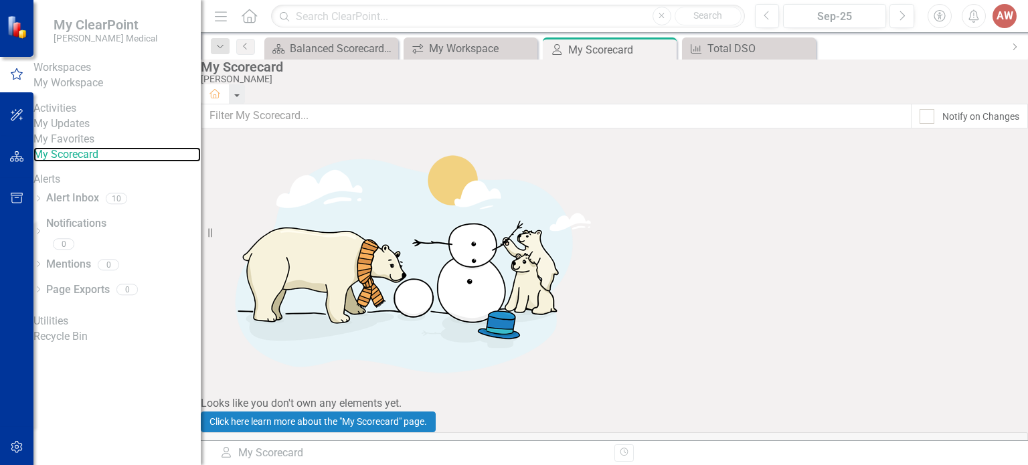
scroll to position [199, 0]
